Goal: Navigation & Orientation: Find specific page/section

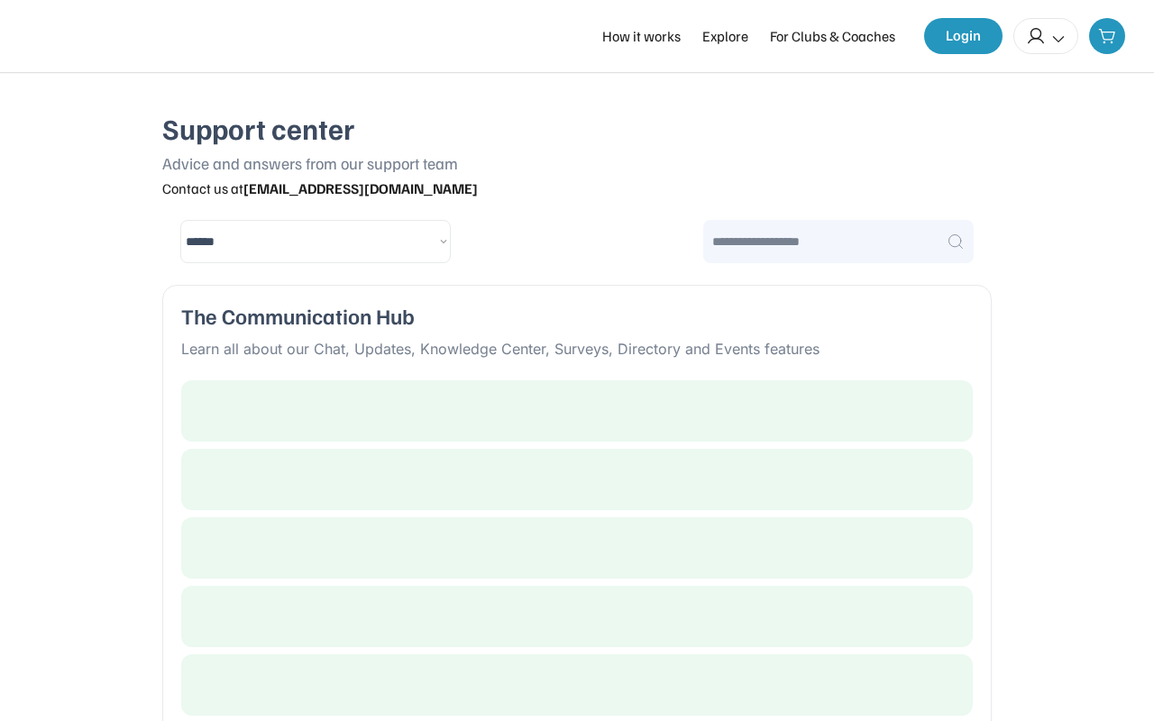
select select "********"
